Goal: Information Seeking & Learning: Learn about a topic

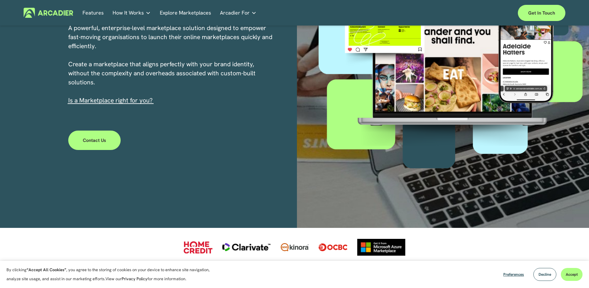
scroll to position [129, 0]
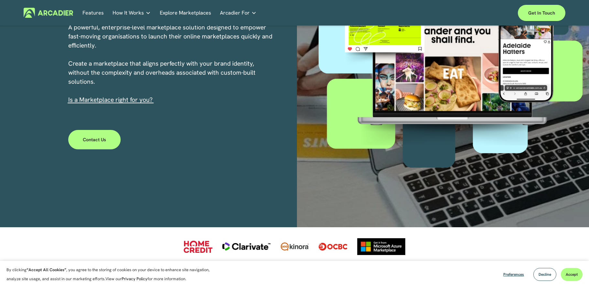
click at [136, 99] on link "s a Marketplace right for you?" at bounding box center [111, 100] width 83 height 8
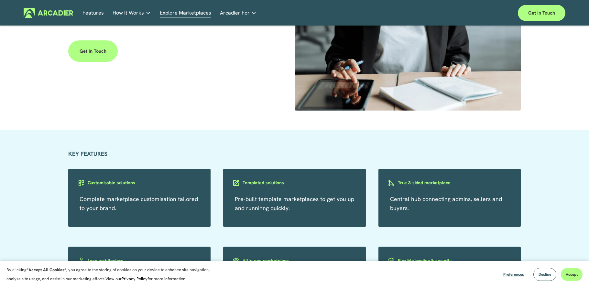
scroll to position [937, 0]
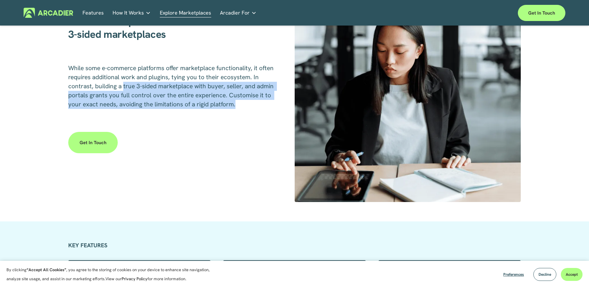
drag, startPoint x: 122, startPoint y: 87, endPoint x: 236, endPoint y: 108, distance: 116.0
click at [236, 108] on p "While some e-commerce platforms offer marketplace functionality, it often requi…" at bounding box center [172, 86] width 208 height 45
copy span "true 3-sided marketplace with buyer, seller, and admin portals grants you full …"
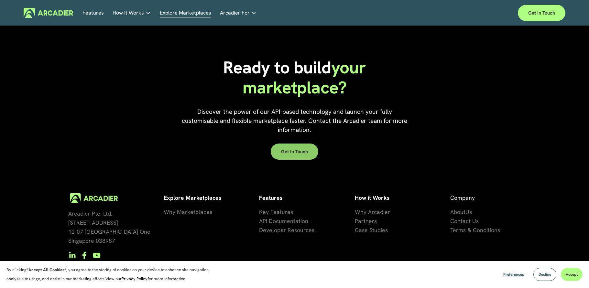
scroll to position [1472, 0]
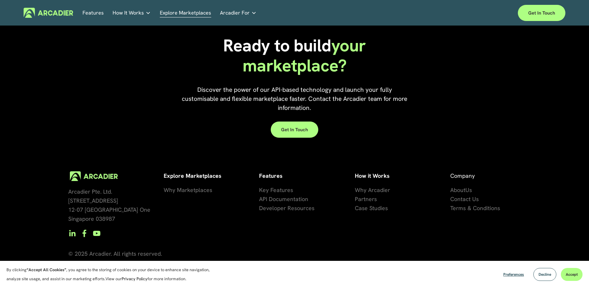
click at [367, 199] on span "artners" at bounding box center [367, 198] width 19 height 7
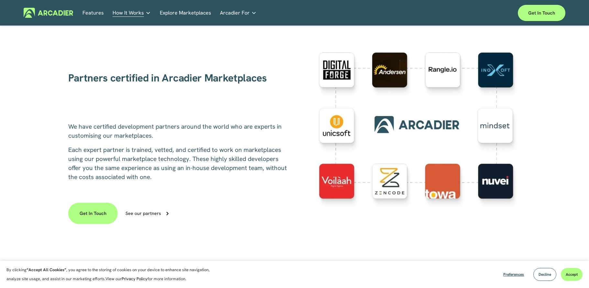
scroll to position [162, 0]
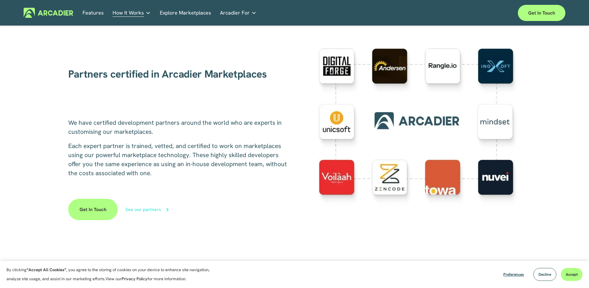
click at [142, 209] on div "See our partners" at bounding box center [143, 209] width 36 height 5
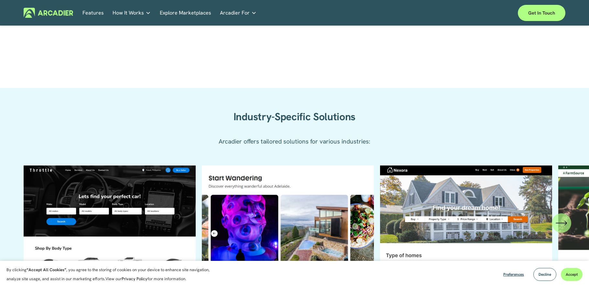
scroll to position [711, 0]
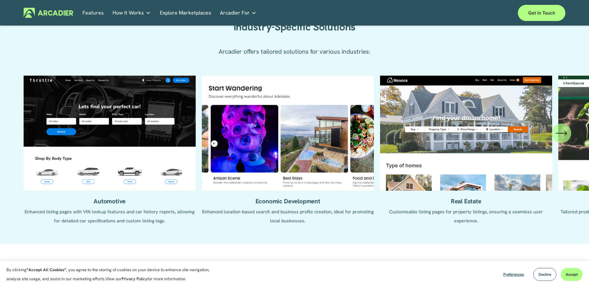
click at [564, 139] on icon "\a \a \a Next\a \a" at bounding box center [561, 133] width 12 height 12
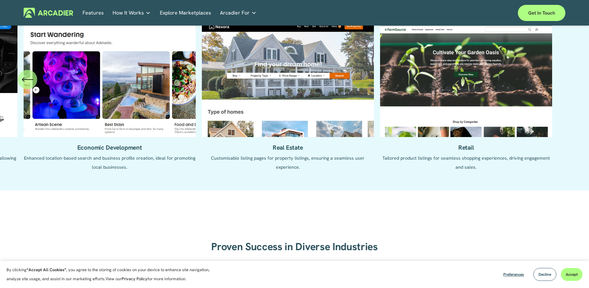
scroll to position [776, 0]
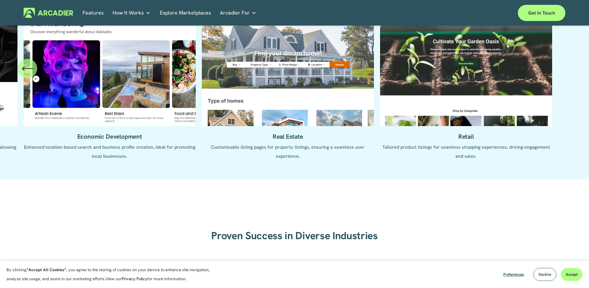
click at [28, 74] on icon "\a \a Previous\a \a \a" at bounding box center [28, 69] width 12 height 12
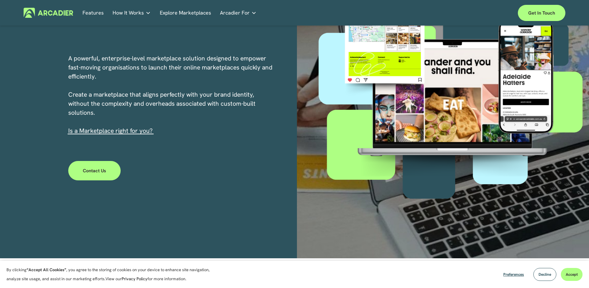
scroll to position [32, 0]
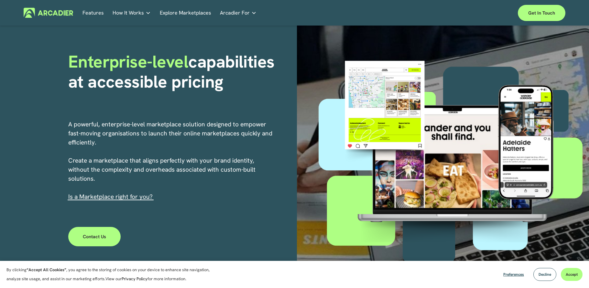
click at [177, 14] on link "Explore Marketplaces" at bounding box center [185, 13] width 51 height 10
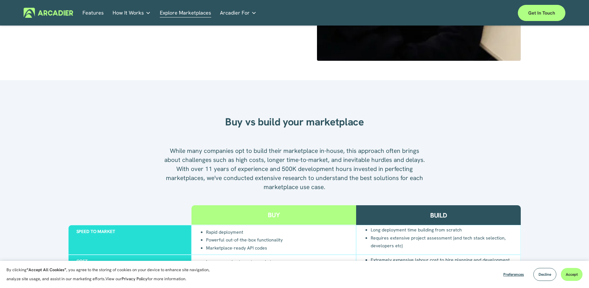
scroll to position [679, 0]
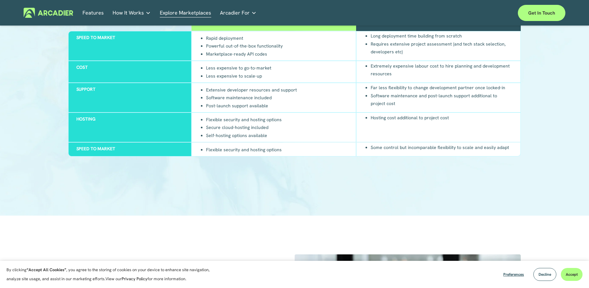
click at [245, 14] on span "Arcadier For" at bounding box center [235, 12] width 30 height 9
click at [0, 0] on link "Retail Marketplaces Whatever you are offering to your customer, we bring it all…" at bounding box center [0, 0] width 0 height 0
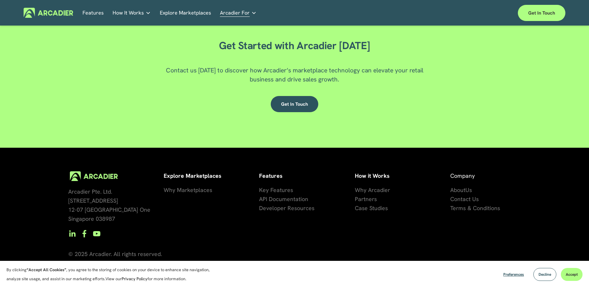
scroll to position [1135, 0]
click at [92, 13] on link "Features" at bounding box center [92, 13] width 21 height 10
